Goal: Task Accomplishment & Management: Manage account settings

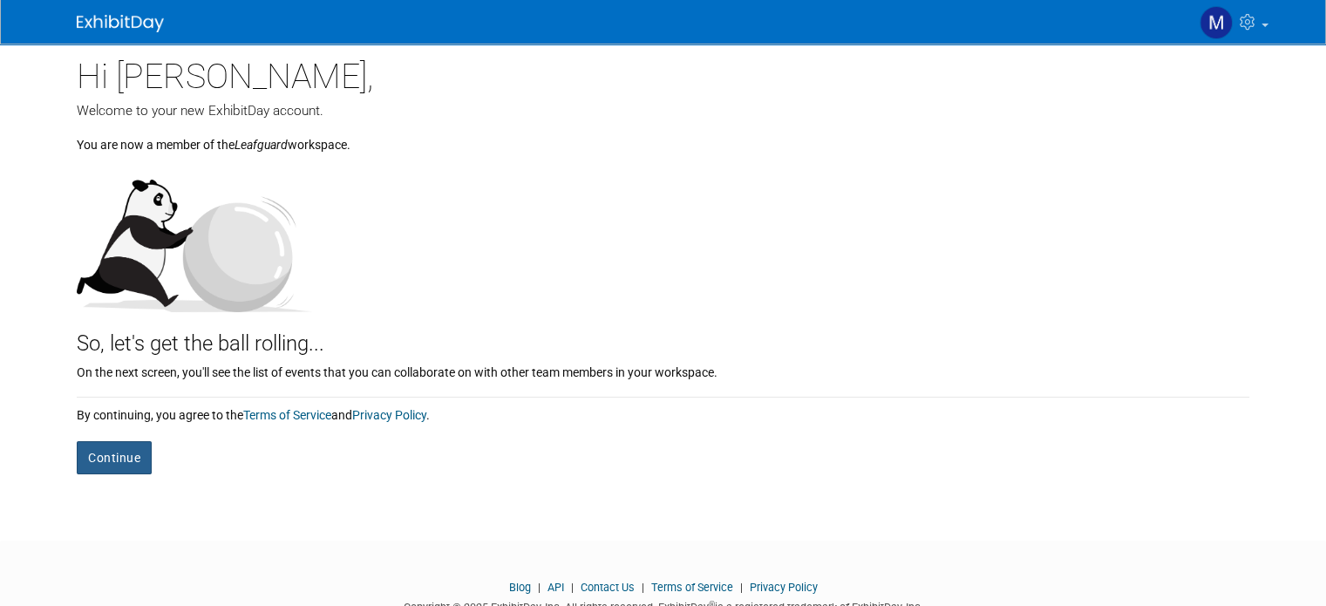
click at [122, 462] on button "Continue" at bounding box center [114, 457] width 75 height 33
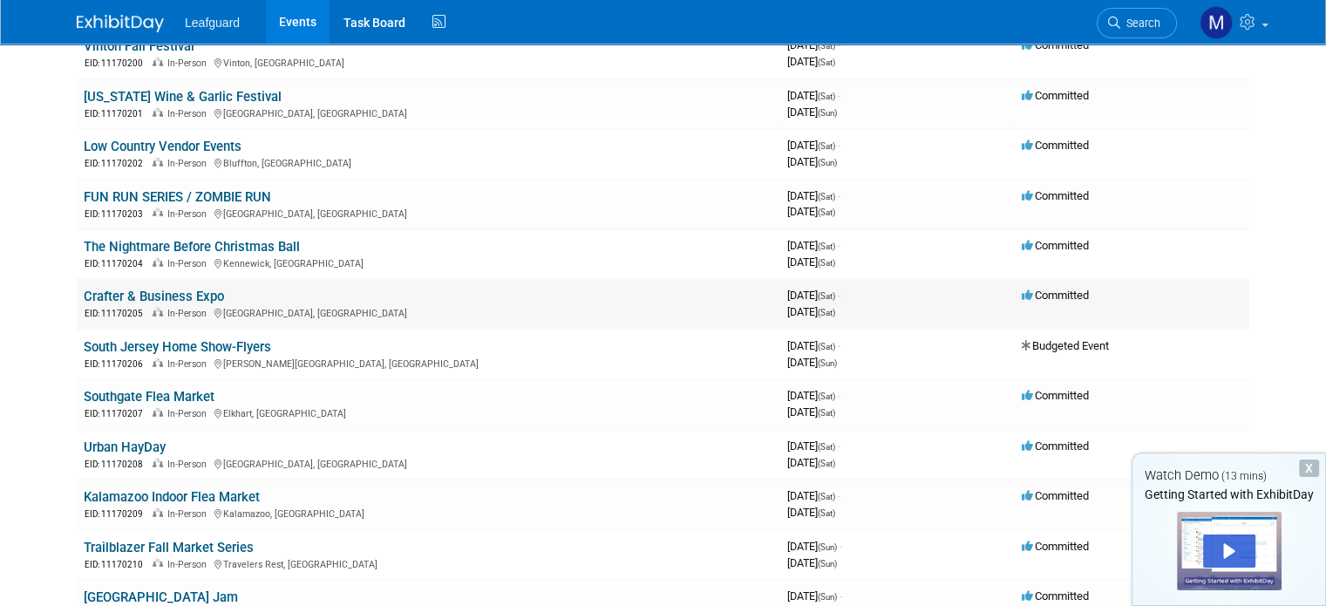
scroll to position [4795, 0]
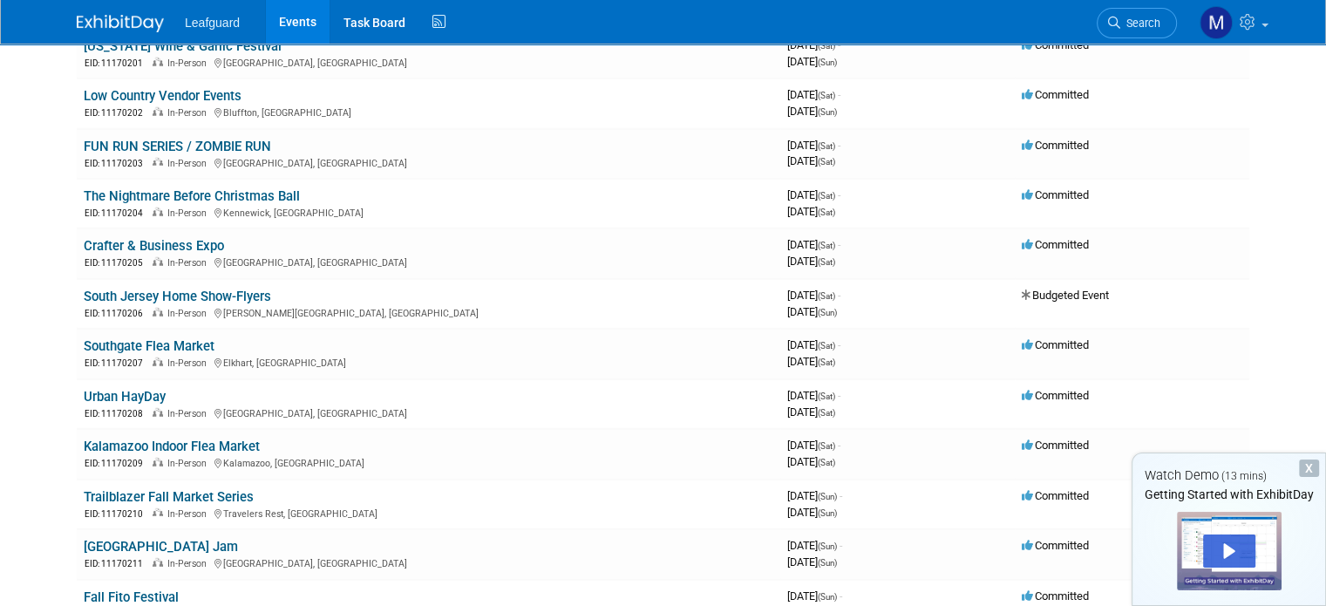
click at [208, 21] on span "Leafguard" at bounding box center [212, 23] width 55 height 14
click at [378, 17] on link "Task Board" at bounding box center [374, 22] width 88 height 44
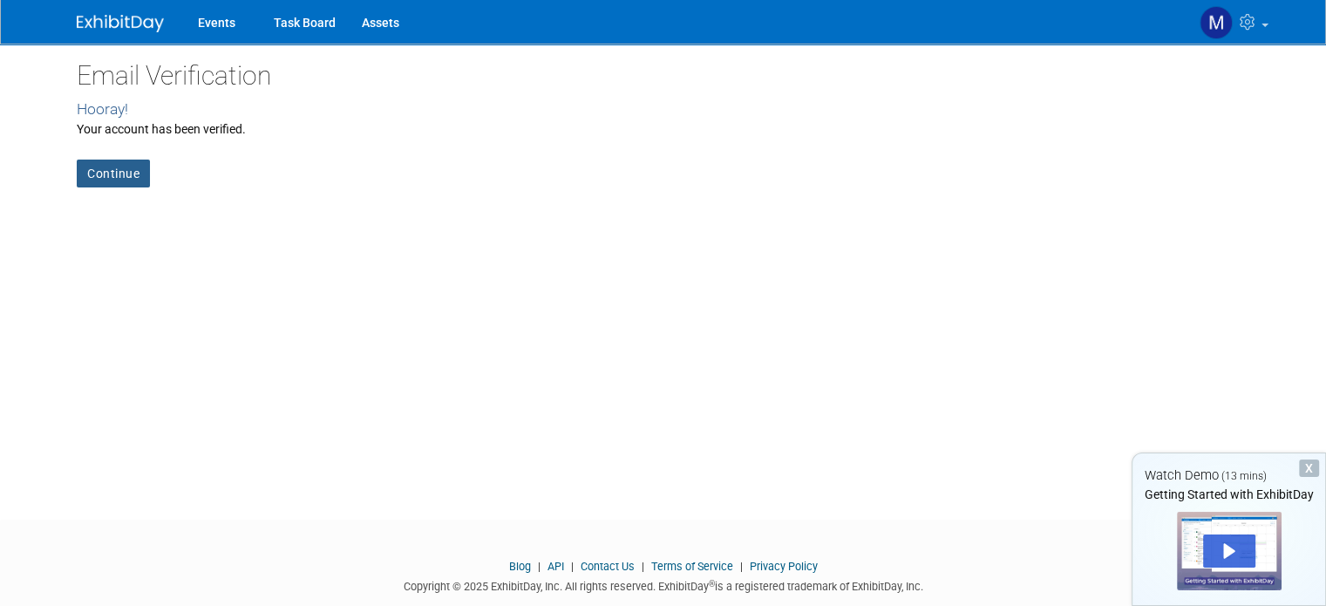
drag, startPoint x: 117, startPoint y: 175, endPoint x: 128, endPoint y: 170, distance: 12.5
click at [117, 174] on link "Continue" at bounding box center [113, 174] width 73 height 28
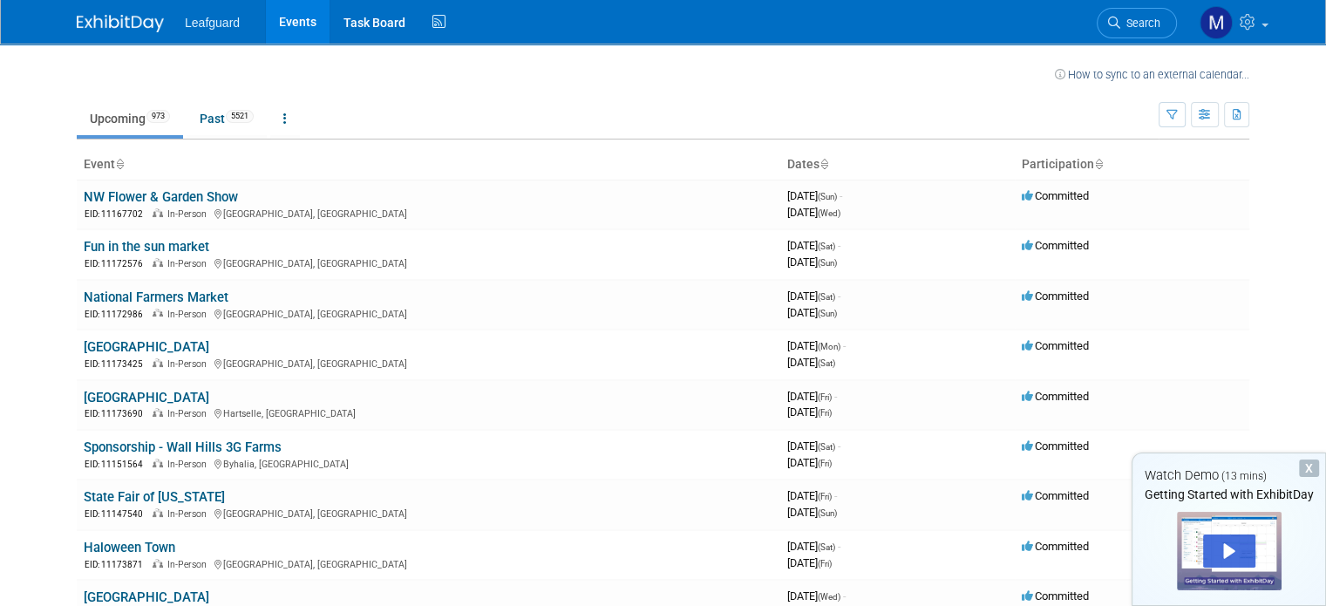
click at [1221, 533] on div at bounding box center [1229, 551] width 105 height 78
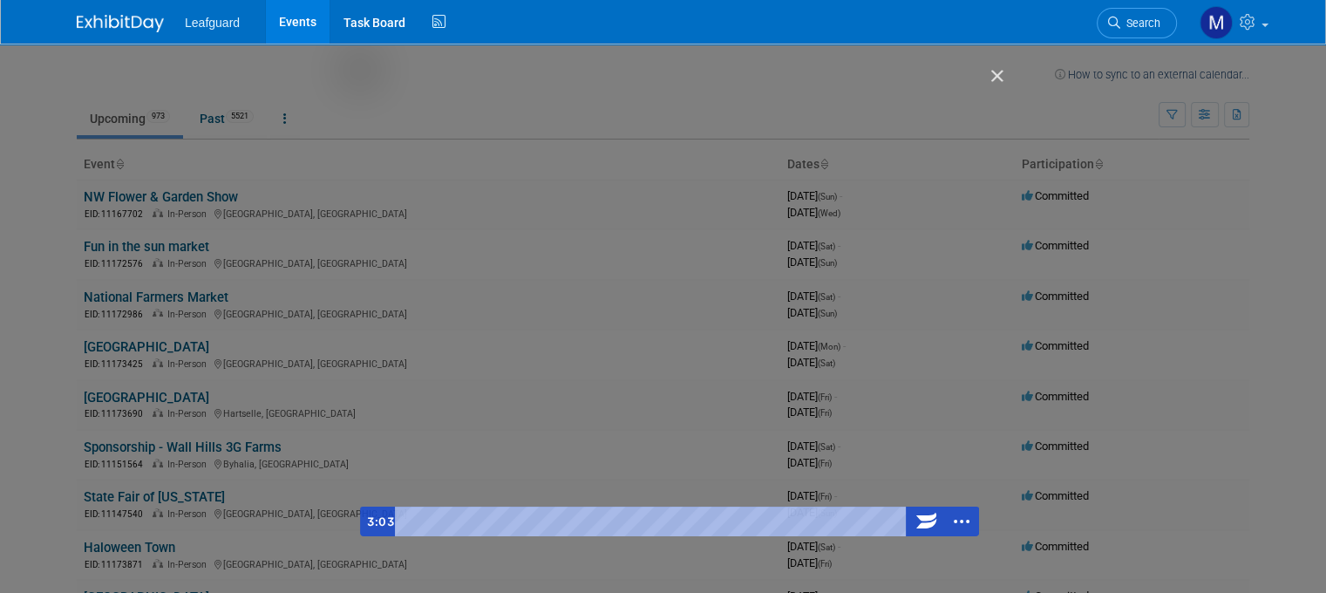
click at [682, 320] on div "Getting Started with ExhibitDay" at bounding box center [669, 303] width 619 height 466
click at [620, 296] on div "Getting Started with ExhibitDay" at bounding box center [669, 303] width 619 height 466
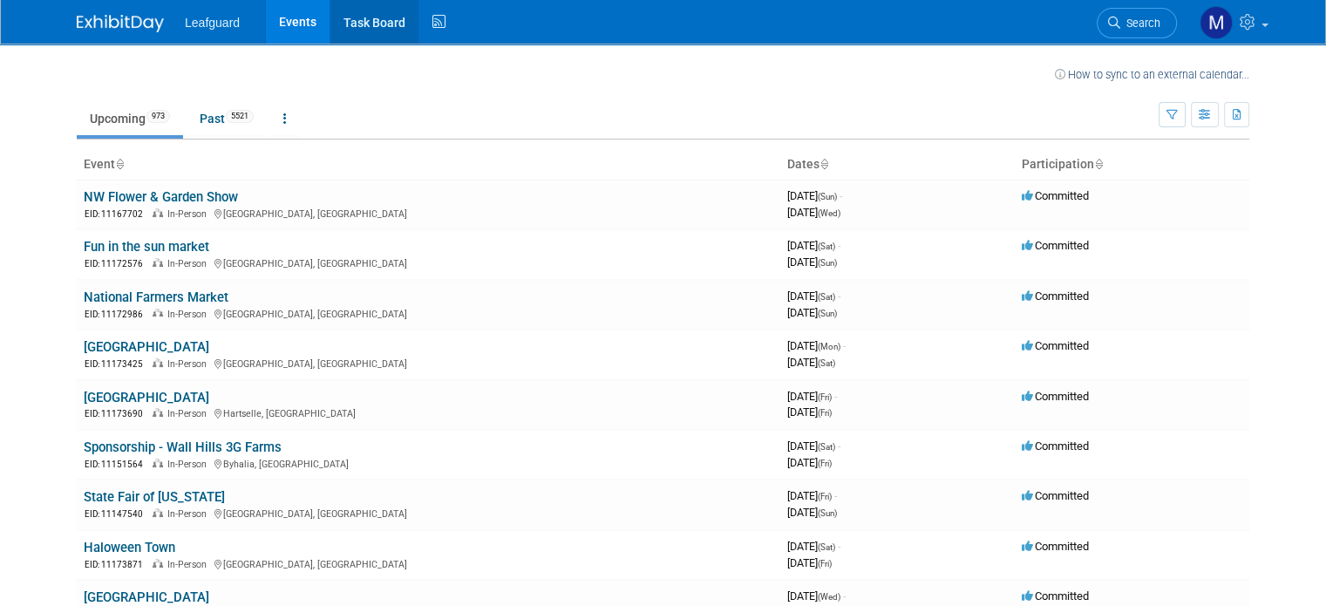
click at [341, 24] on link "Task Board" at bounding box center [374, 22] width 88 height 44
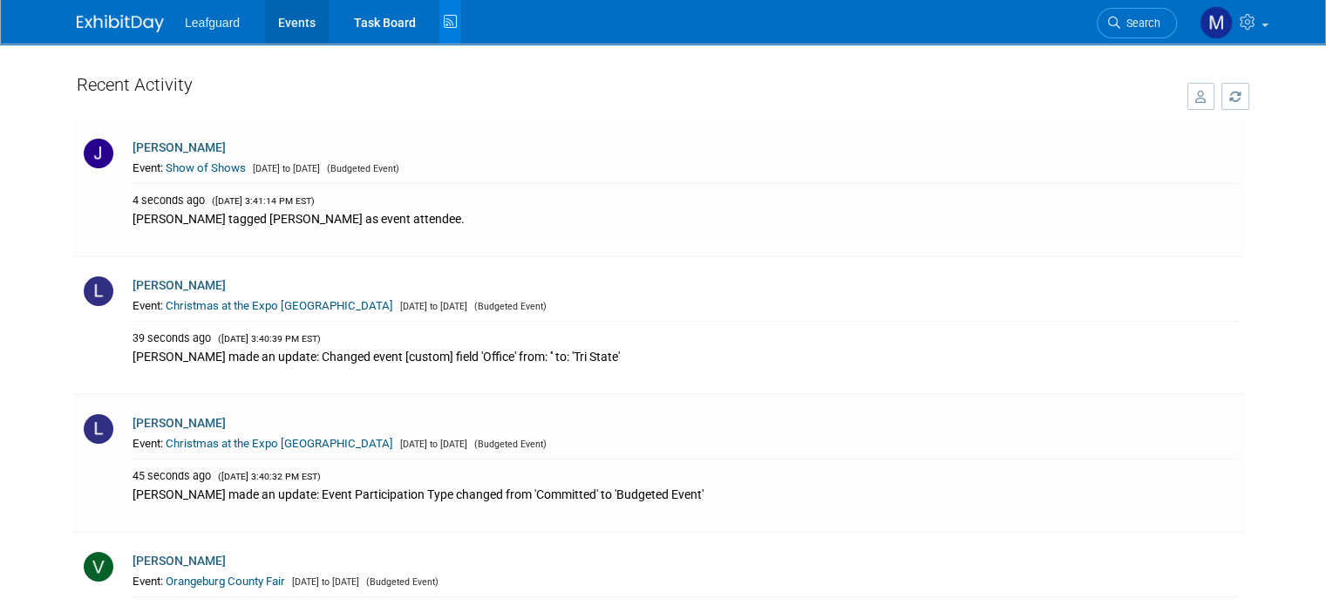
click at [271, 24] on link "Events" at bounding box center [297, 22] width 64 height 44
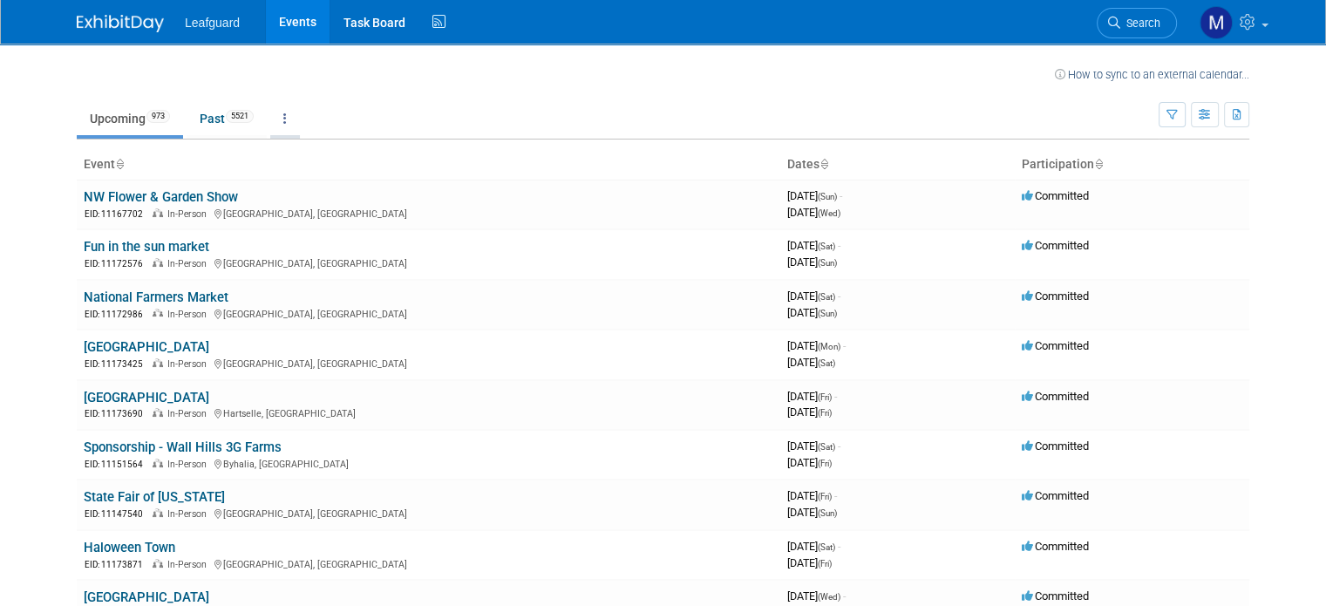
click at [277, 121] on link at bounding box center [285, 118] width 30 height 33
click at [283, 117] on icon at bounding box center [284, 118] width 3 height 12
click at [1212, 119] on icon "button" at bounding box center [1205, 115] width 13 height 11
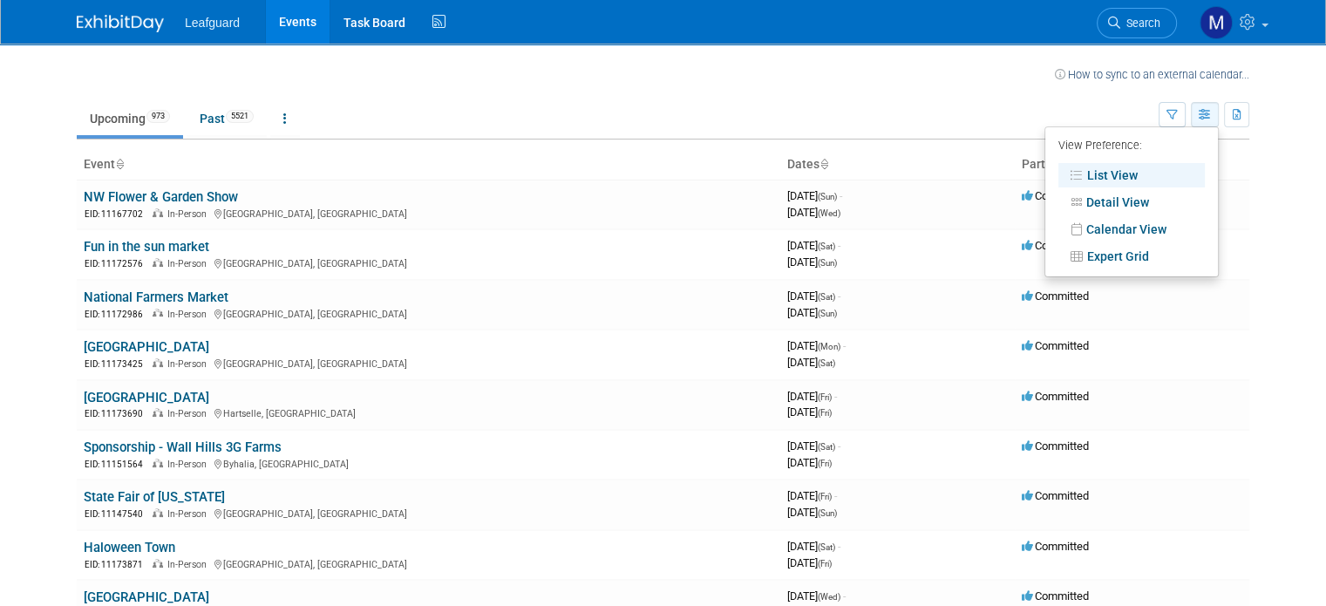
click at [1212, 119] on icon "button" at bounding box center [1205, 115] width 13 height 11
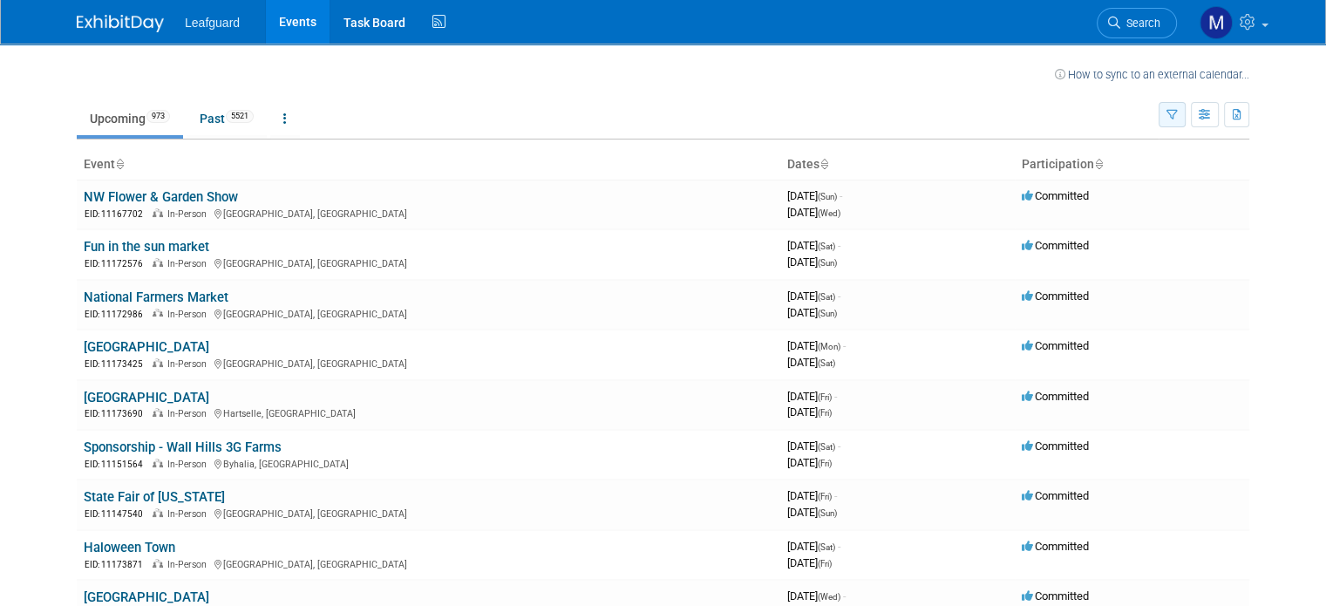
click at [1178, 114] on icon "button" at bounding box center [1172, 115] width 11 height 11
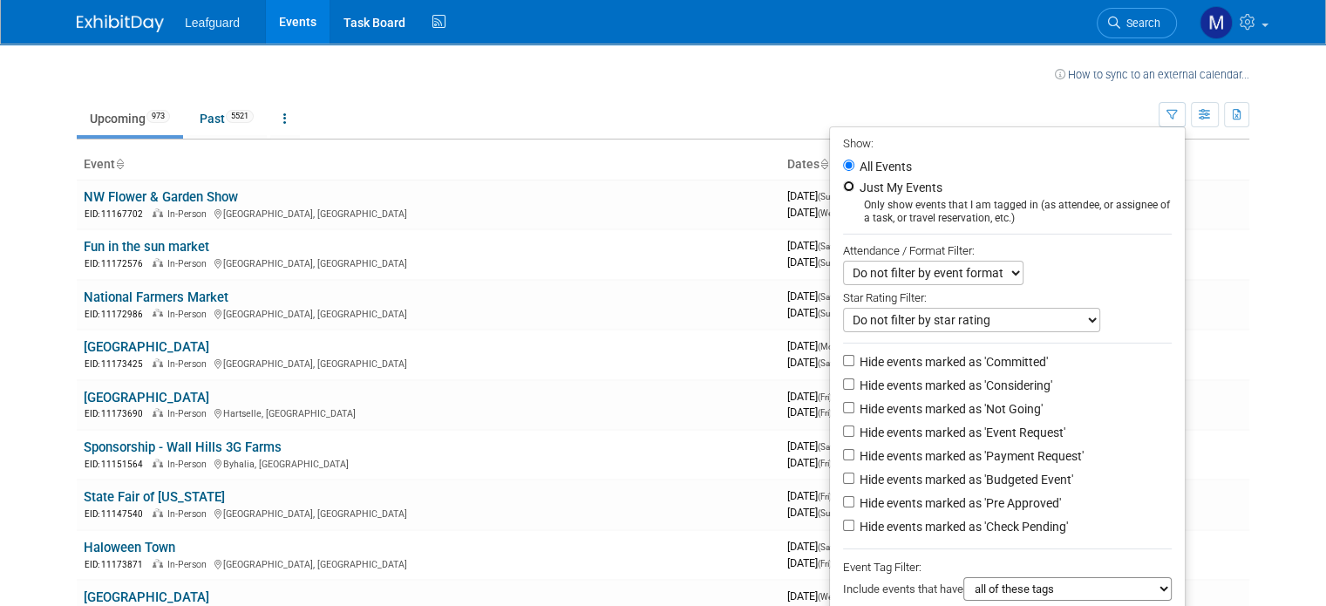
click at [854, 184] on input "Just My Events" at bounding box center [848, 185] width 11 height 11
radio input "true"
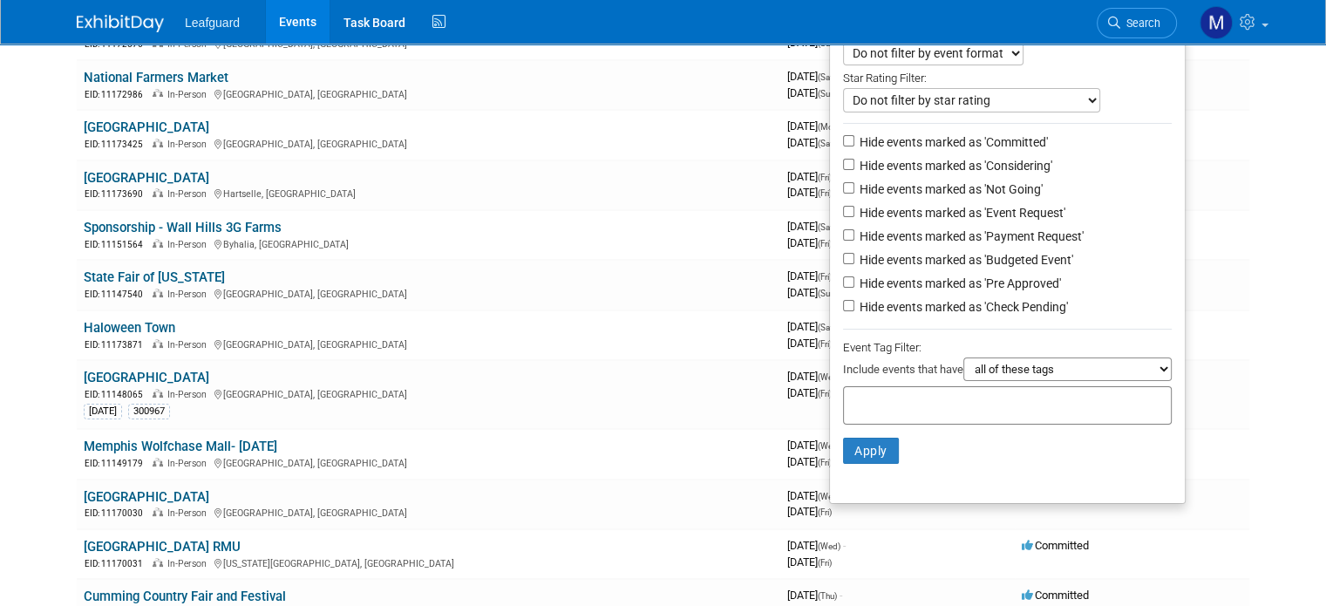
scroll to position [262, 0]
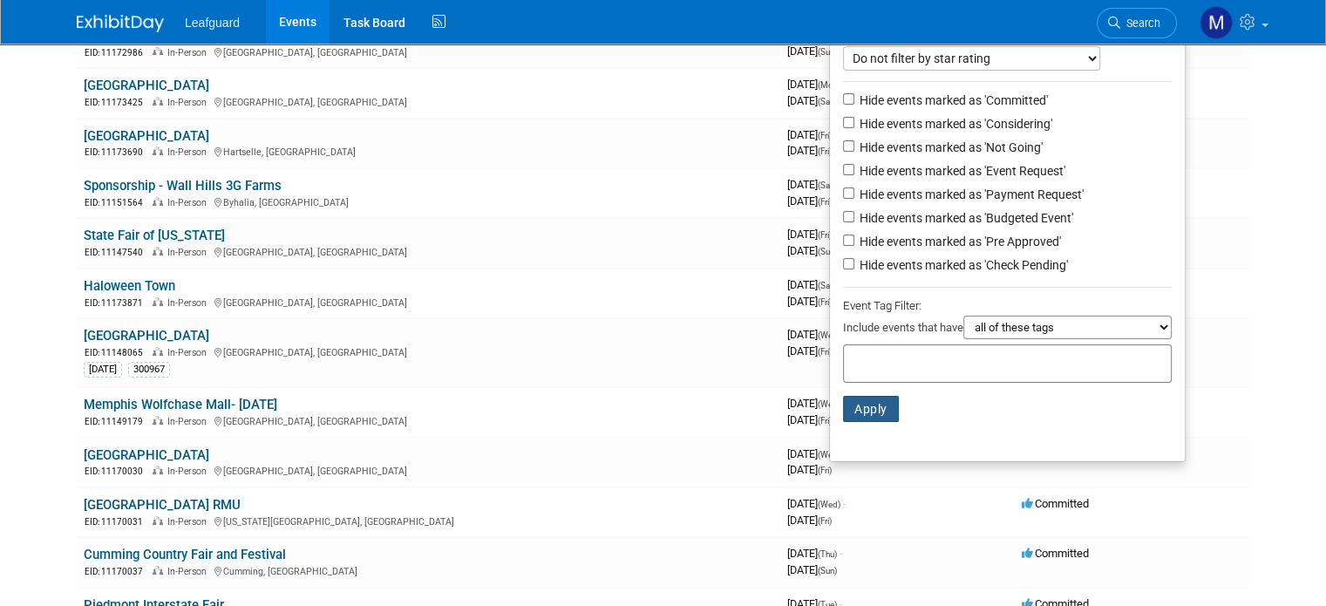
click at [891, 412] on button "Apply" at bounding box center [871, 409] width 56 height 26
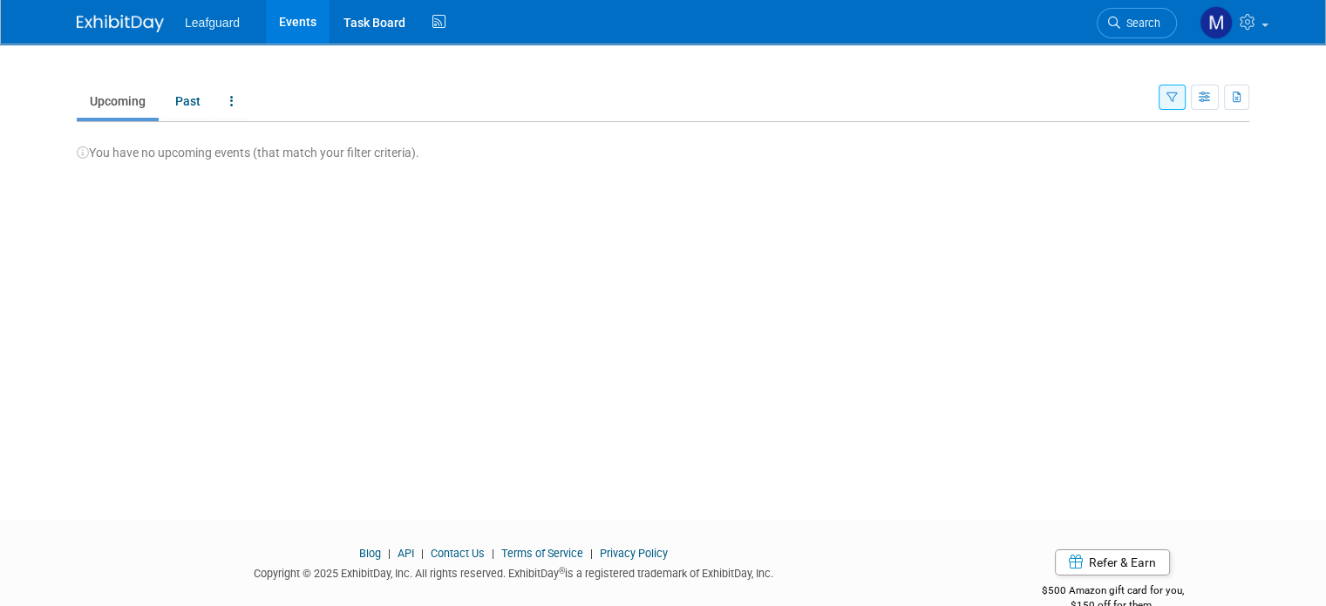
click at [1183, 105] on button "button" at bounding box center [1172, 97] width 27 height 25
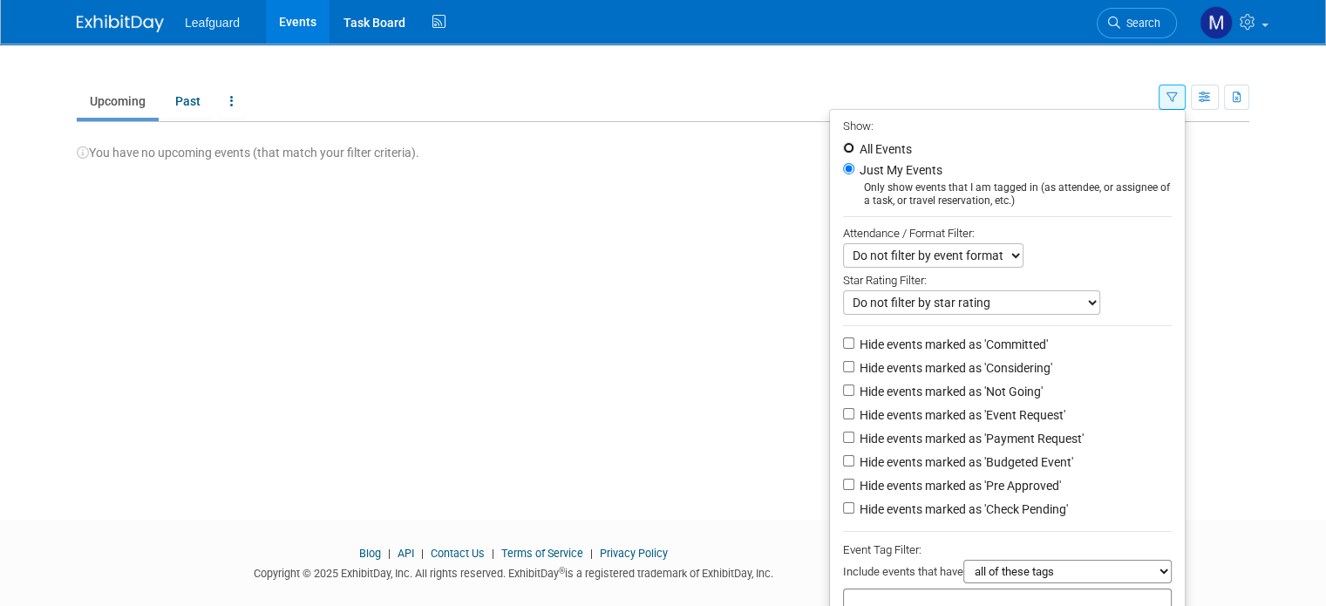
click at [853, 148] on input "All Events" at bounding box center [848, 147] width 11 height 11
radio input "true"
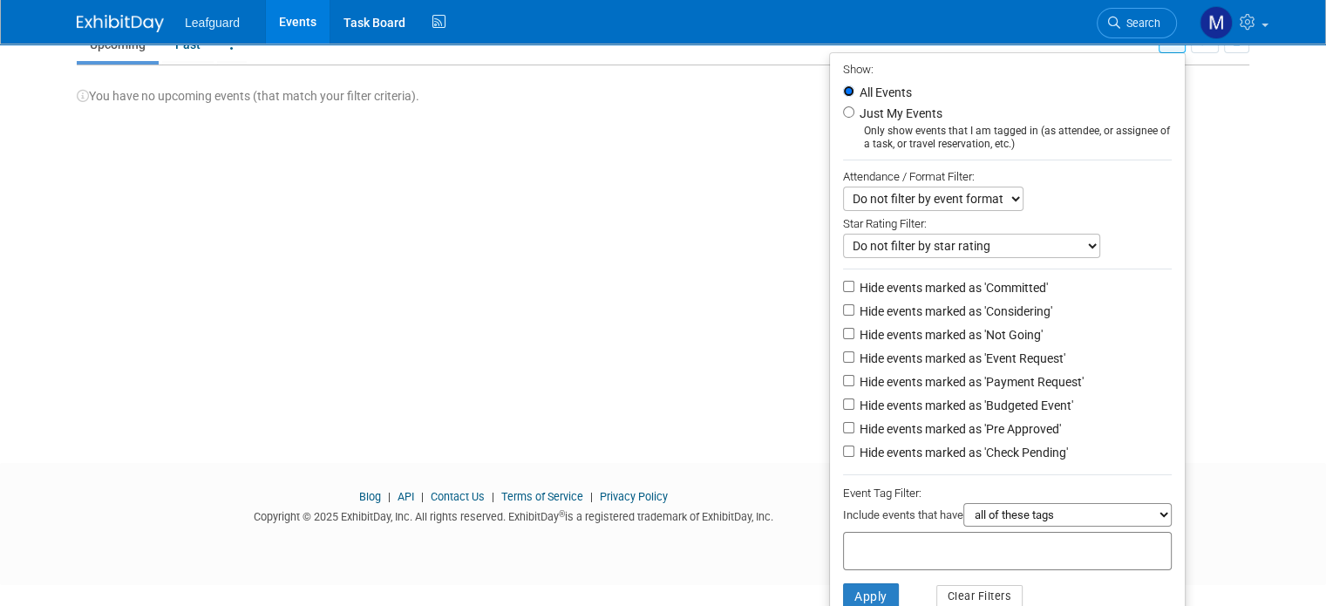
scroll to position [97, 0]
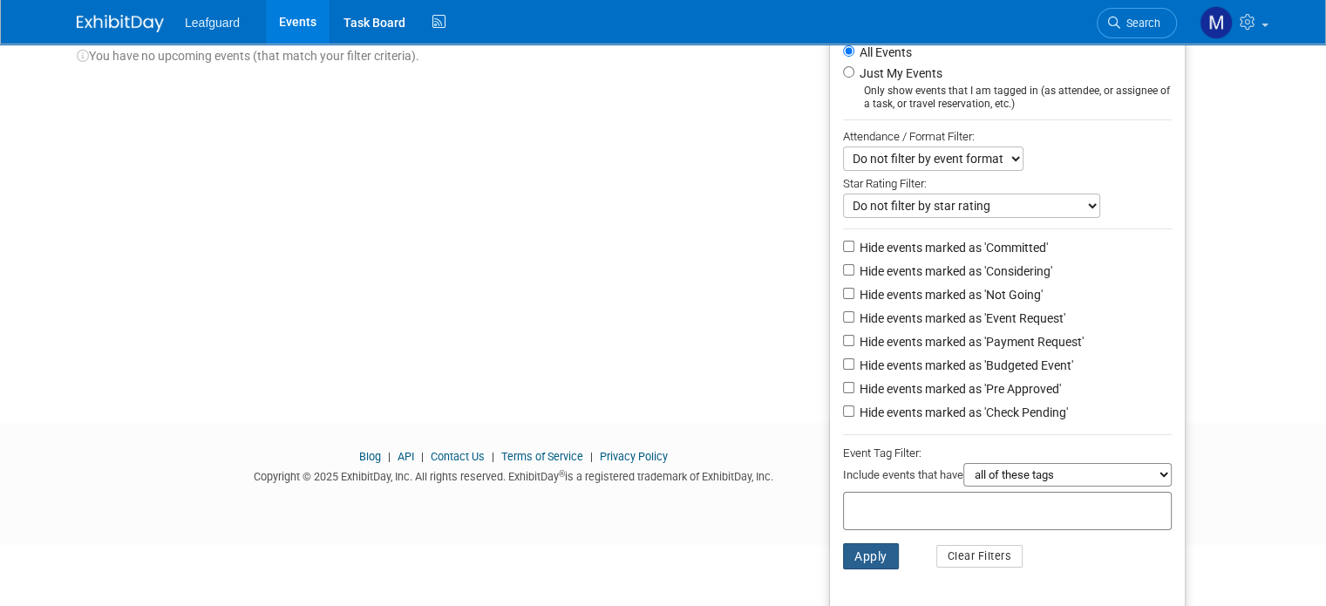
click at [889, 554] on button "Apply" at bounding box center [871, 556] width 56 height 26
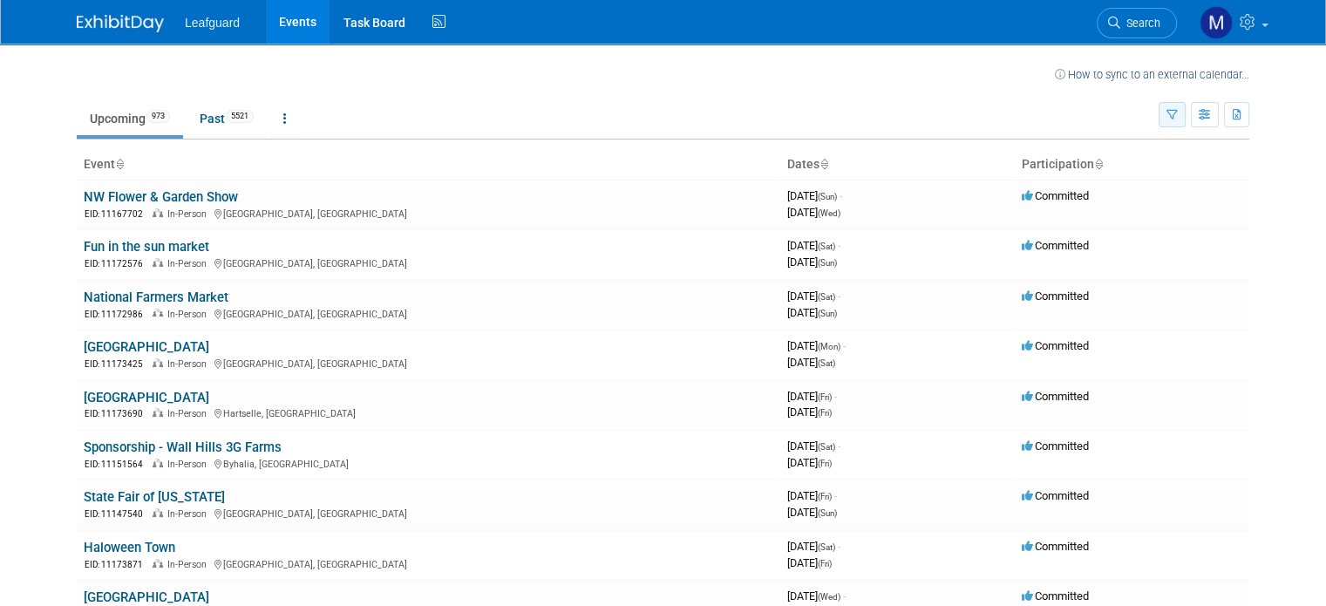
click at [1186, 116] on button "button" at bounding box center [1172, 114] width 27 height 25
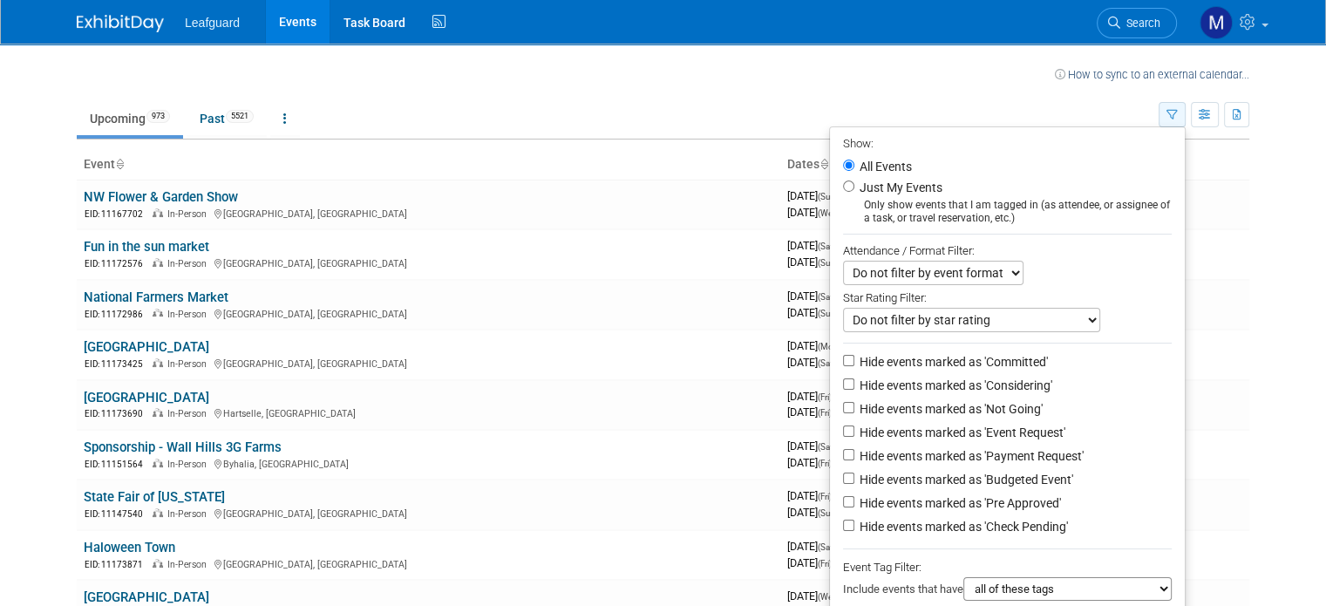
click at [1186, 116] on button "button" at bounding box center [1172, 114] width 27 height 25
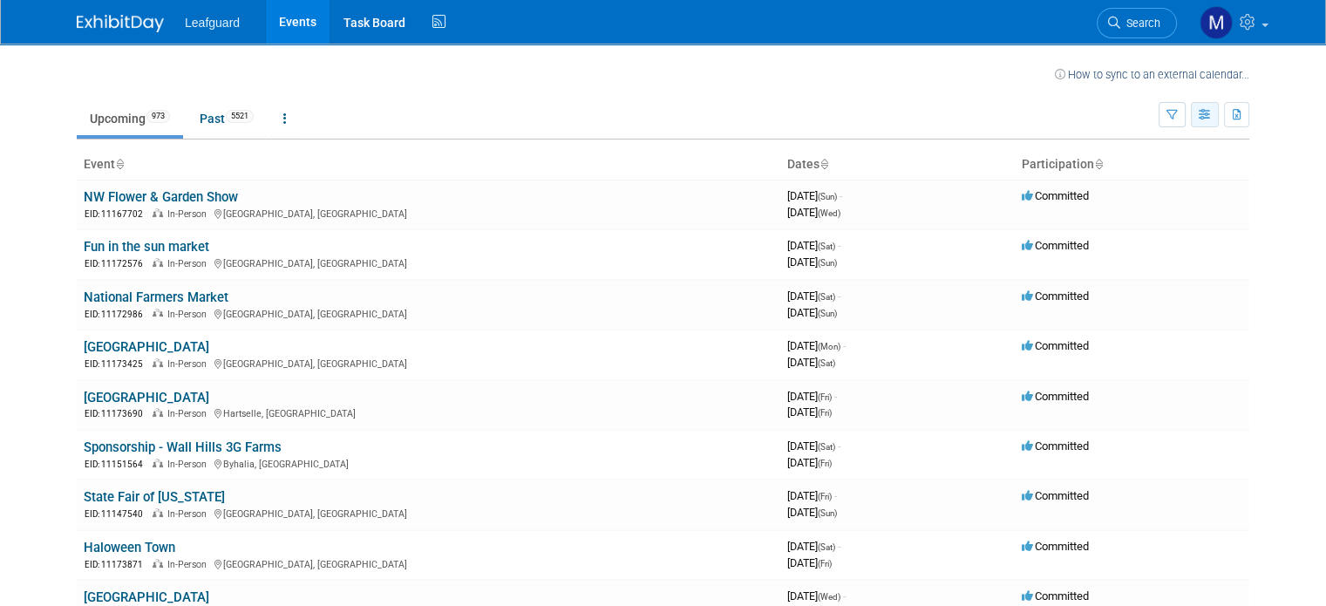
click at [1211, 116] on button "button" at bounding box center [1205, 114] width 28 height 25
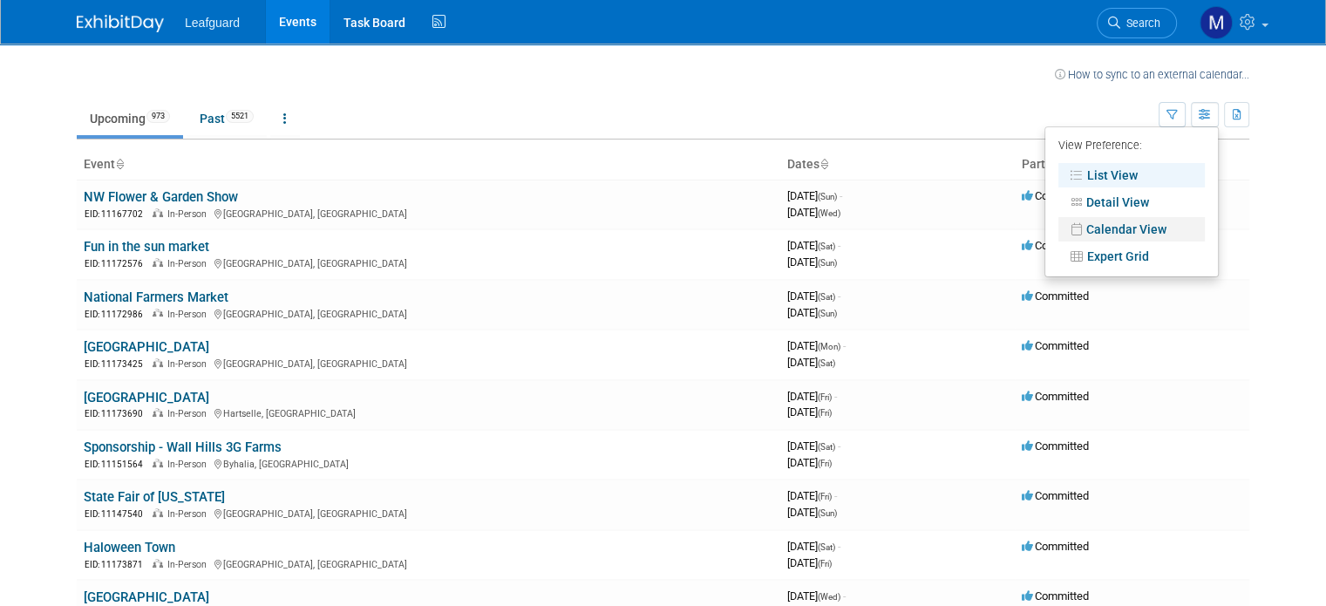
click at [1168, 238] on link "Calendar View" at bounding box center [1131, 229] width 146 height 24
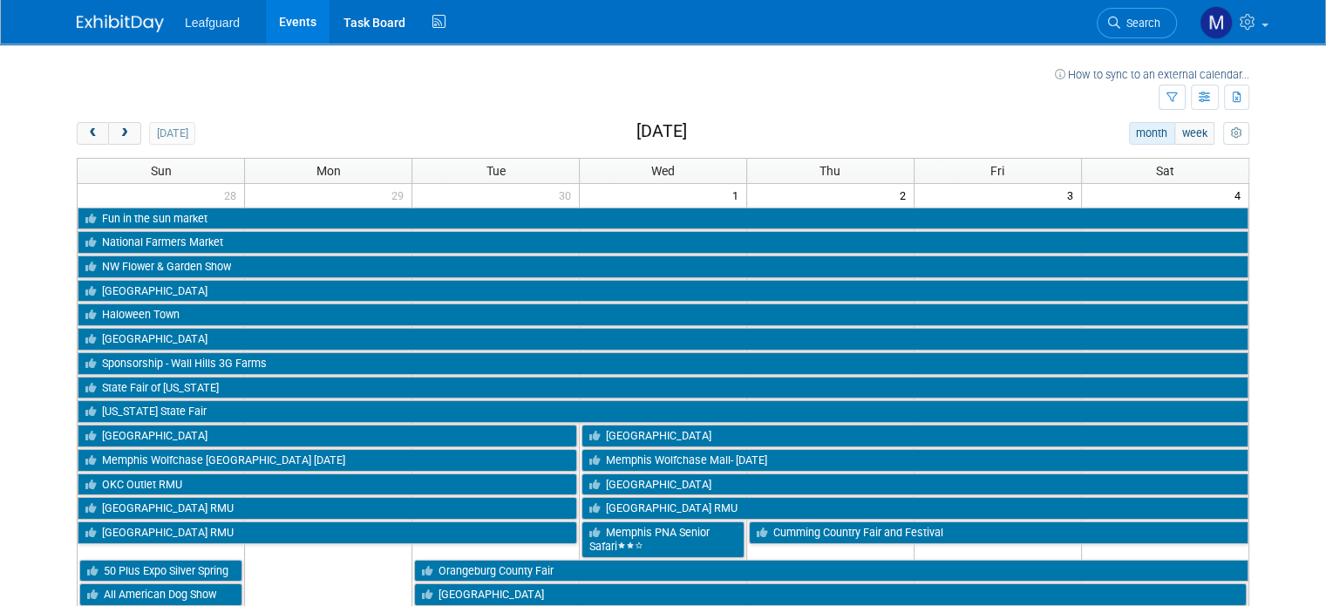
click at [1164, 135] on button "month" at bounding box center [1152, 133] width 46 height 23
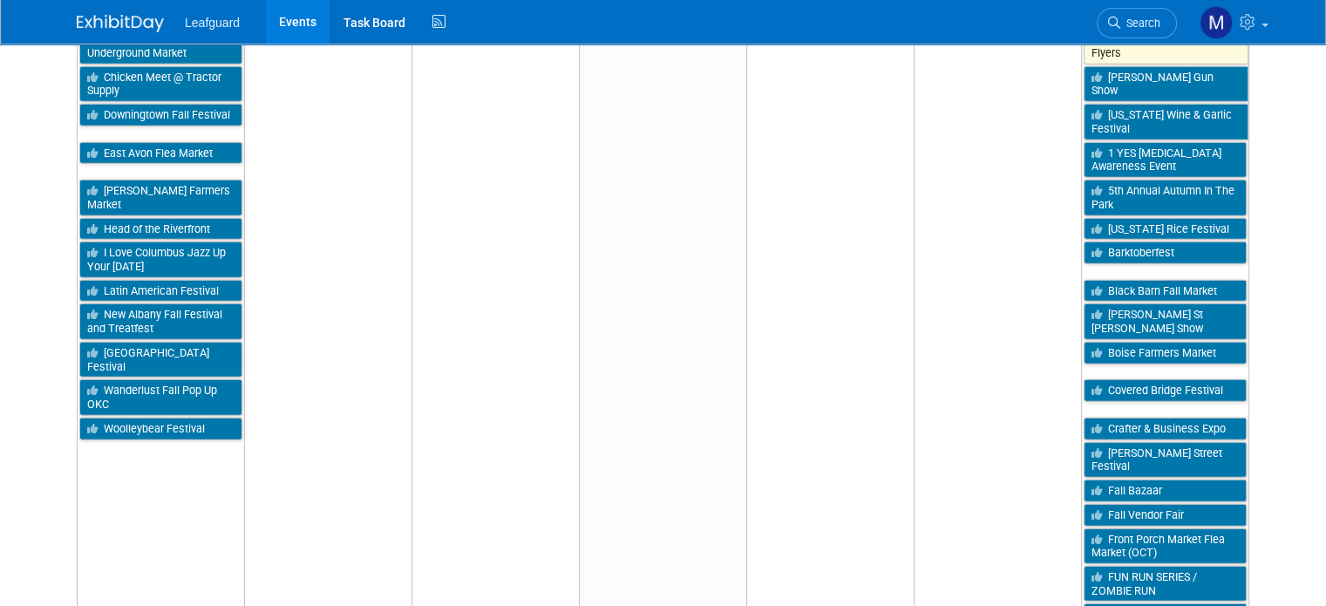
scroll to position [4359, 0]
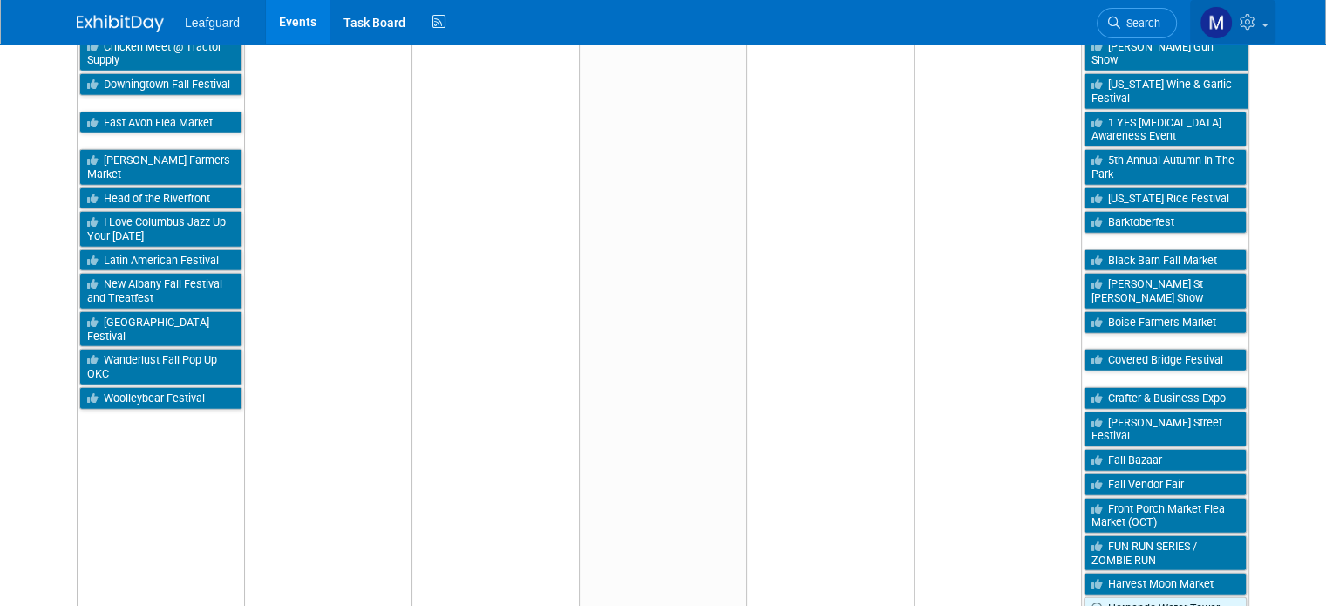
click at [1260, 23] on icon at bounding box center [1250, 22] width 20 height 16
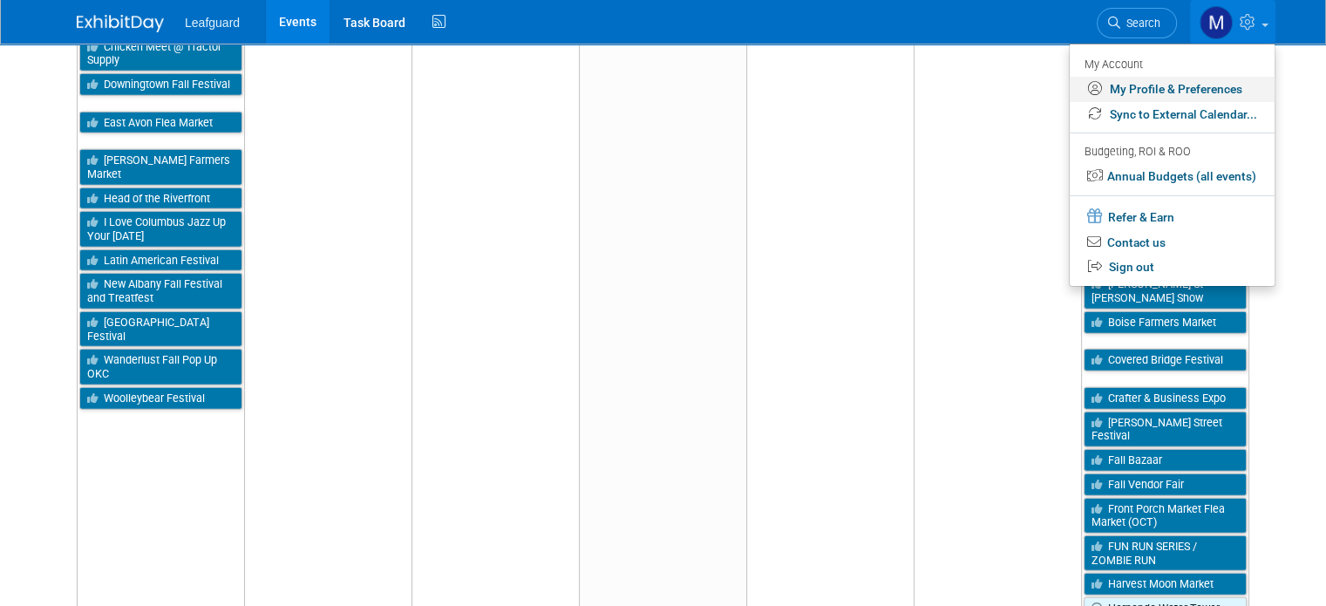
click at [1241, 79] on link "My Profile & Preferences" at bounding box center [1172, 89] width 205 height 25
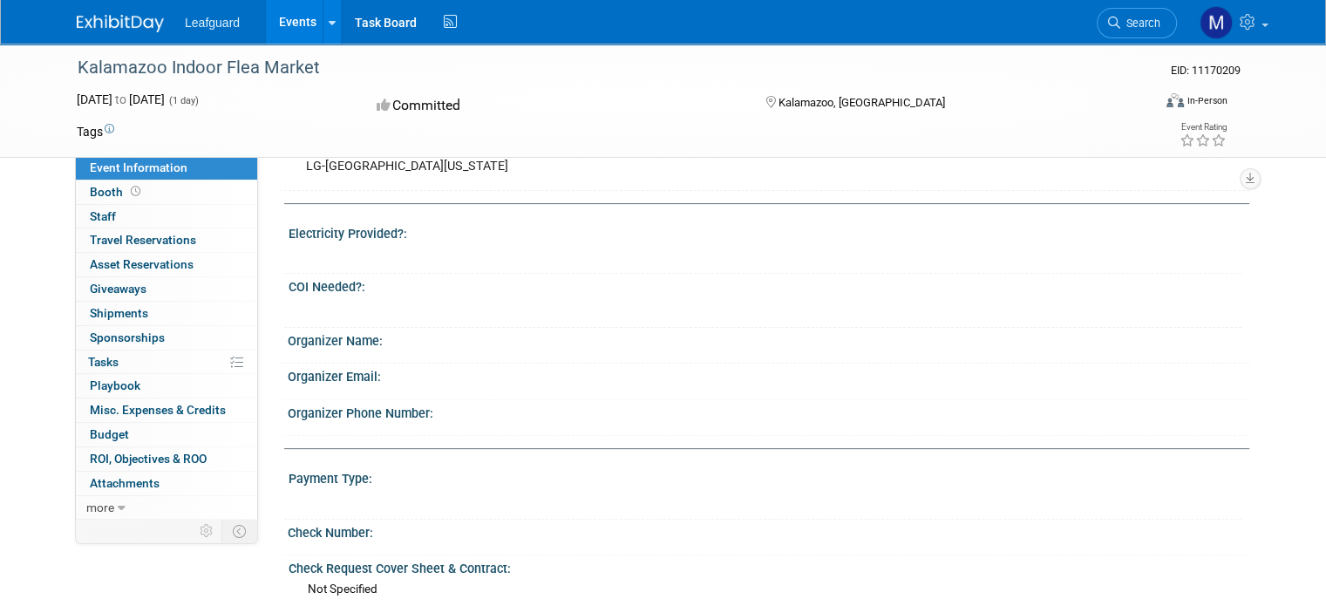
scroll to position [436, 0]
click at [407, 348] on div "Organizer Name:" at bounding box center [769, 337] width 962 height 22
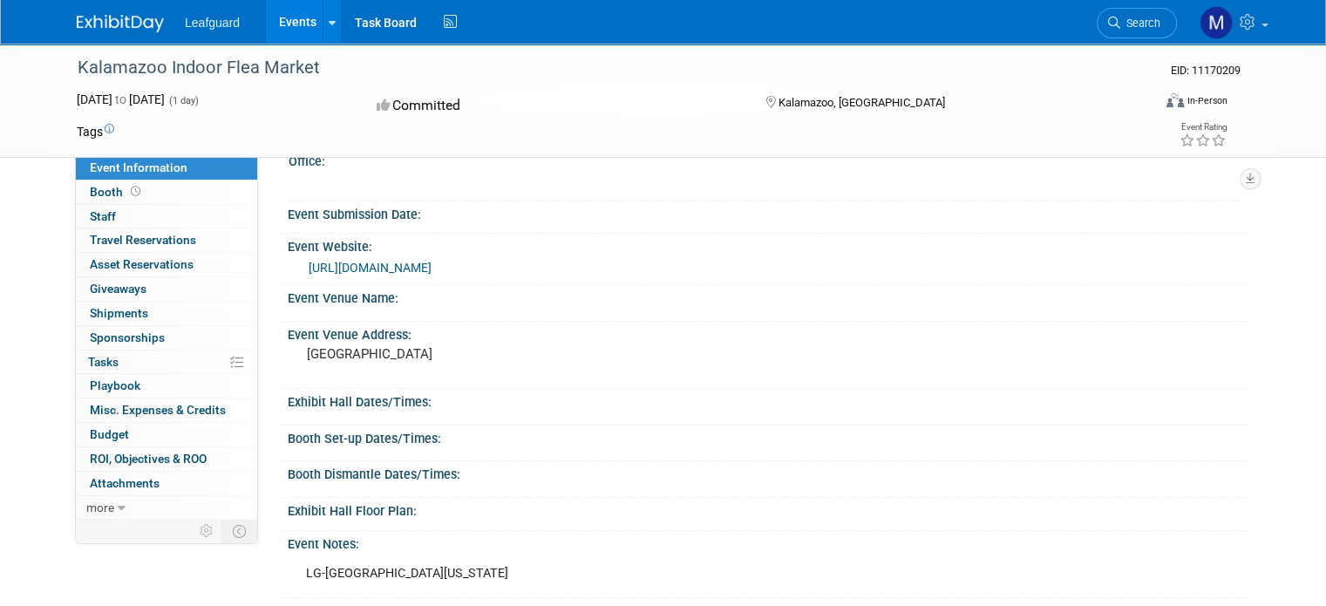
scroll to position [0, 0]
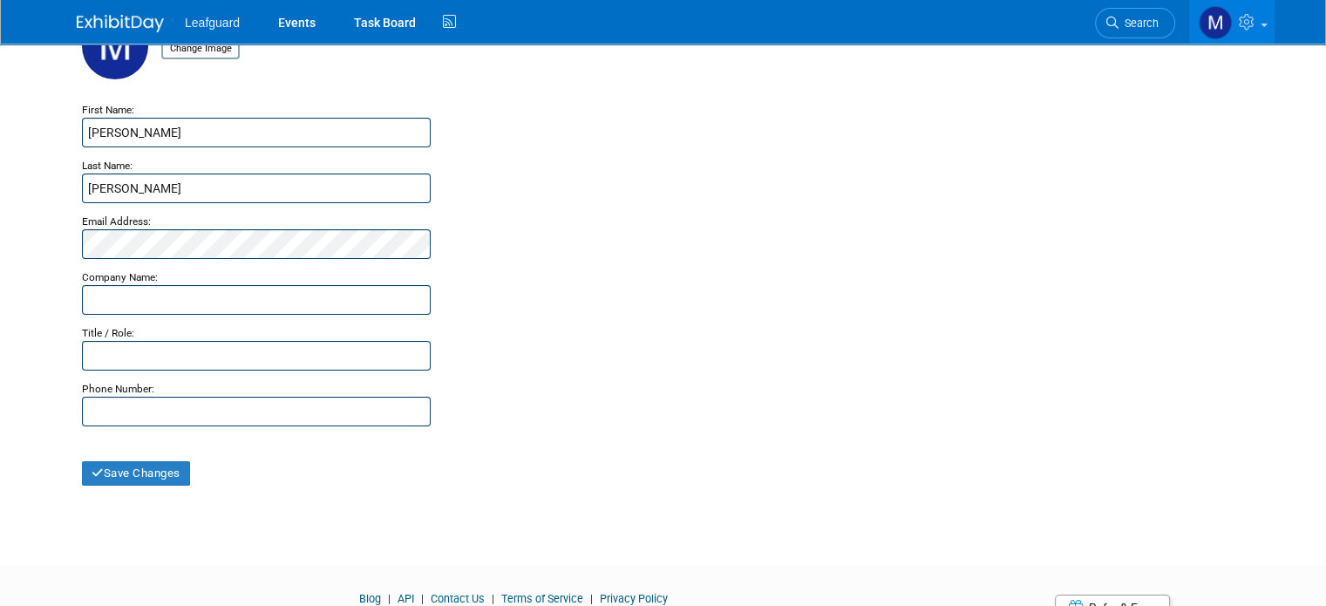
scroll to position [174, 0]
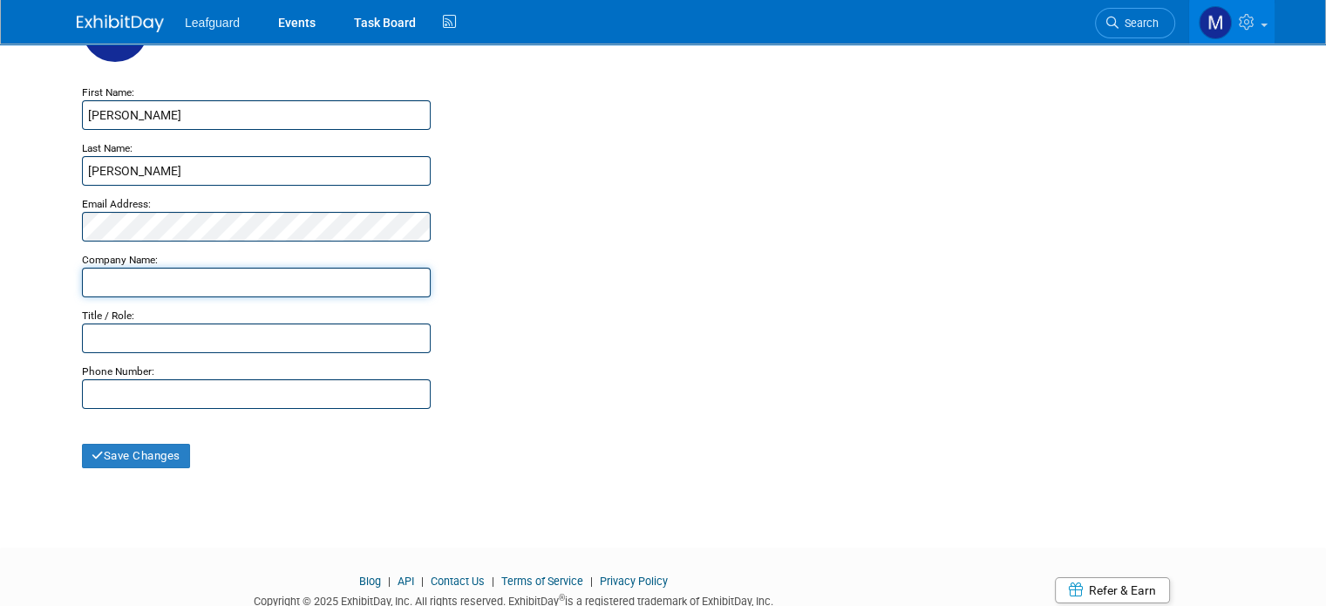
click at [204, 277] on input "text" at bounding box center [256, 283] width 349 height 30
type input "LeafGuard"
type input "6145301369"
click at [206, 341] on input "text" at bounding box center [256, 338] width 349 height 30
type input "Event Marketing Manager"
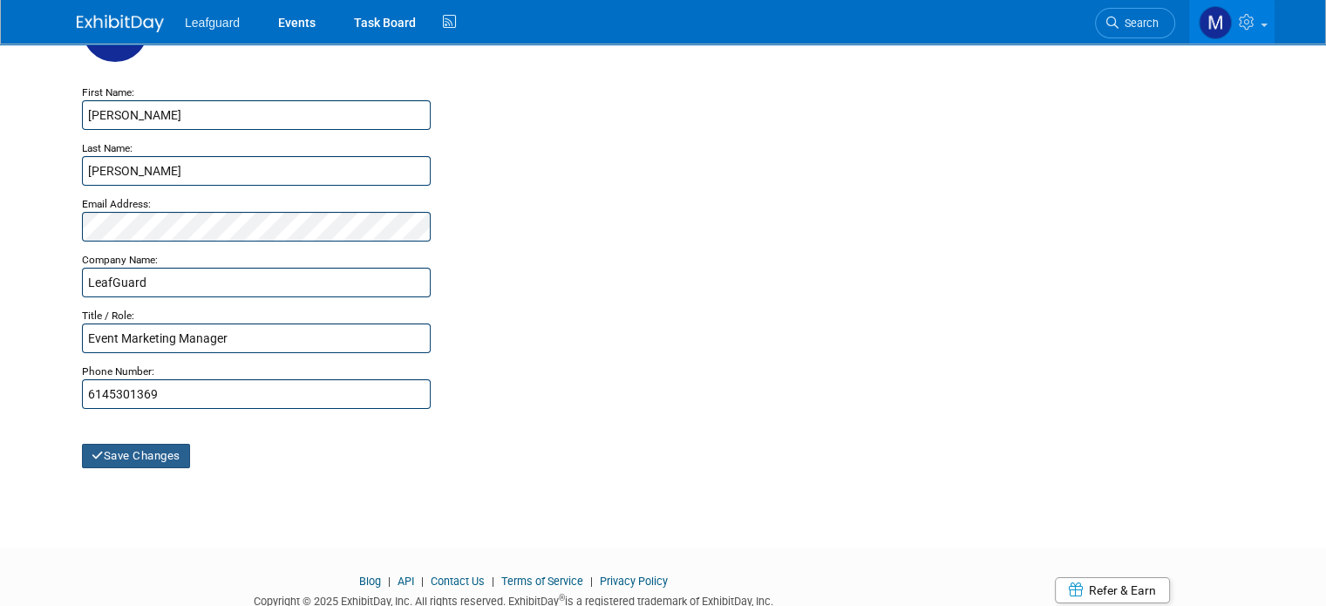
click at [98, 455] on button "Save Changes" at bounding box center [136, 456] width 108 height 24
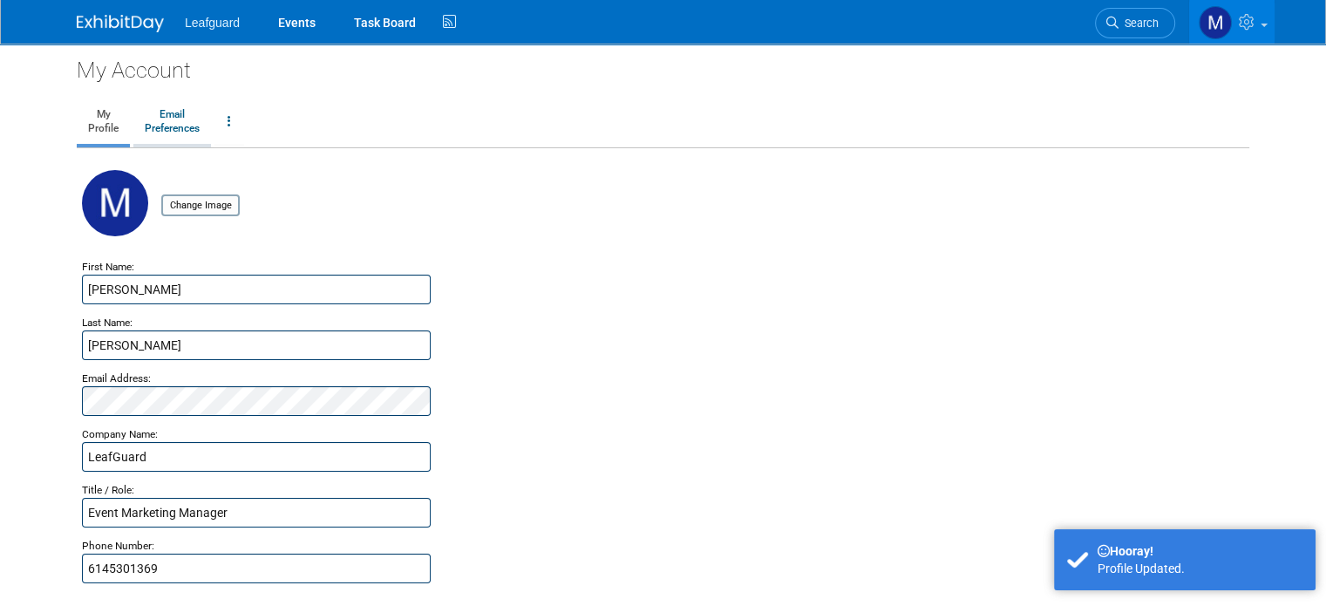
click at [175, 125] on link "Email Preferences" at bounding box center [172, 122] width 78 height 44
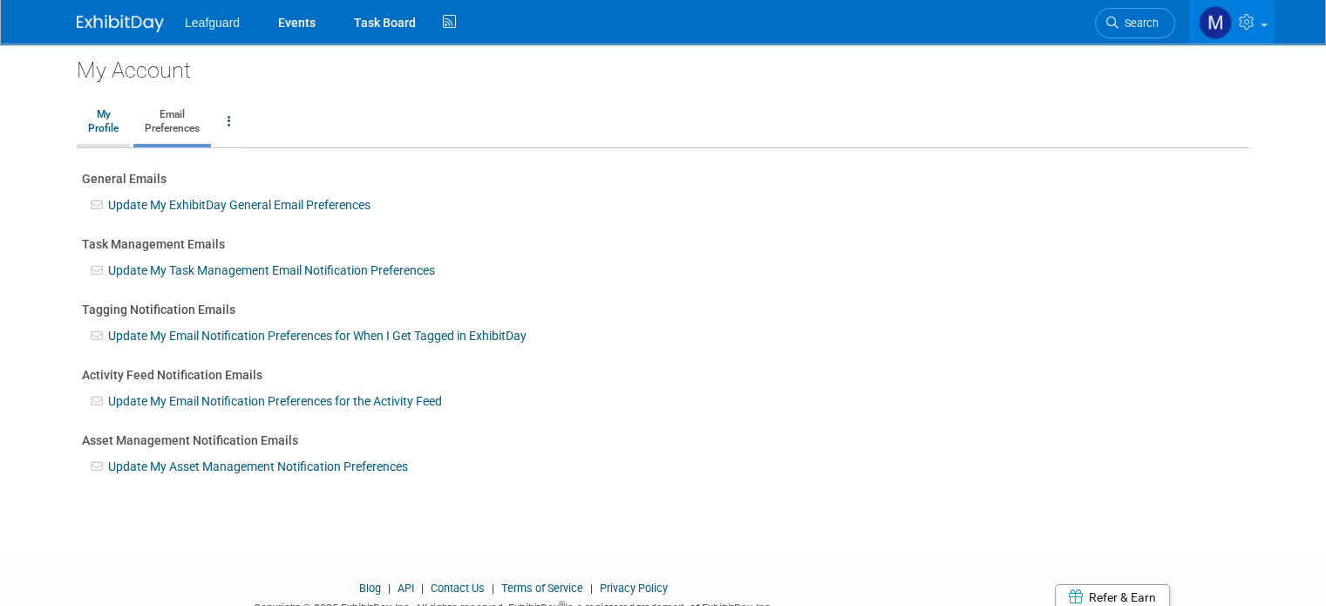
click at [88, 118] on link "My Profile" at bounding box center [103, 122] width 53 height 44
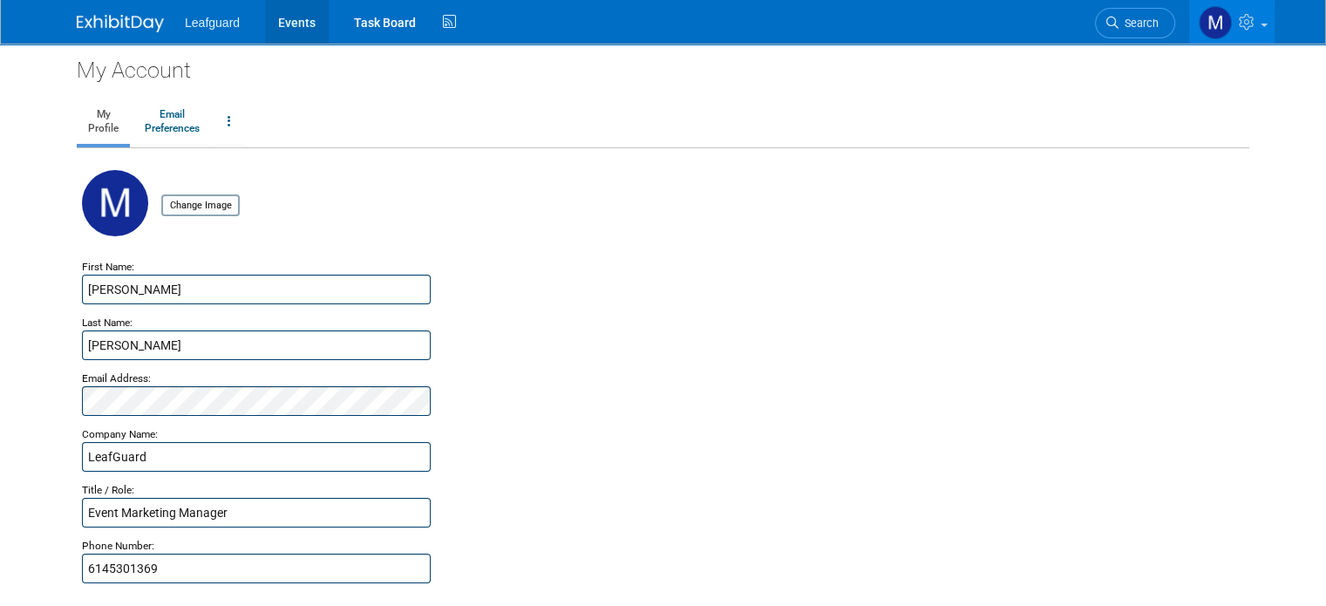
click at [269, 20] on link "Events" at bounding box center [297, 22] width 64 height 44
